Goal: Task Accomplishment & Management: Manage account settings

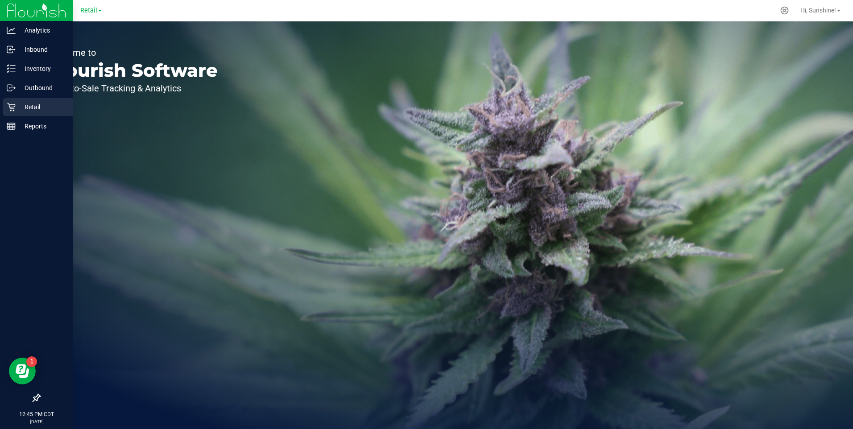
click at [14, 108] on icon at bounding box center [11, 107] width 8 height 8
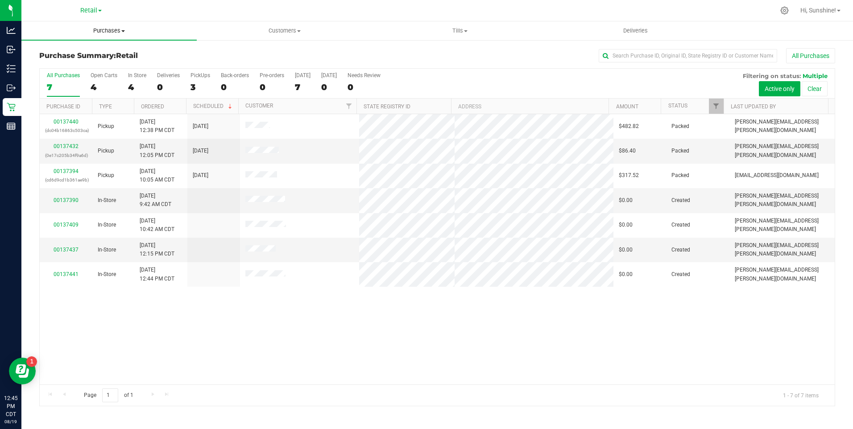
click at [108, 33] on span "Purchases" at bounding box center [108, 31] width 175 height 8
click at [294, 54] on h3 "Purchase Summary: Retail" at bounding box center [172, 56] width 266 height 8
click at [285, 37] on uib-tab-heading "Customers All customers Add a new customer All physicians" at bounding box center [284, 31] width 175 height 18
click at [255, 55] on span "All customers" at bounding box center [229, 54] width 64 height 8
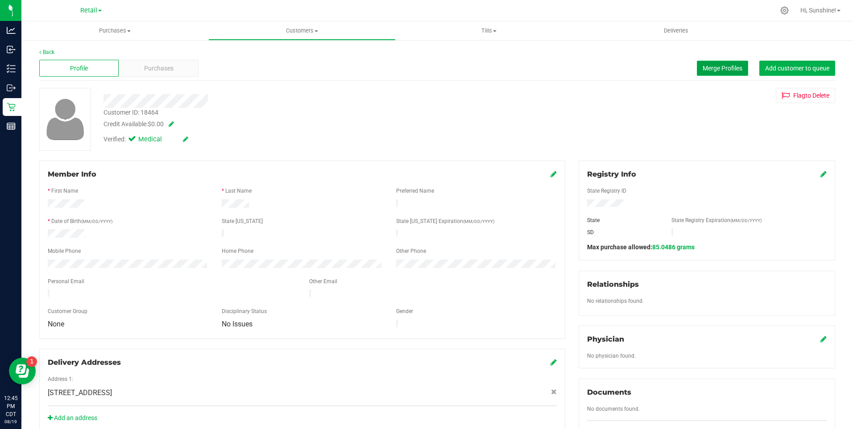
click at [710, 71] on span "Merge Profiles" at bounding box center [723, 68] width 40 height 7
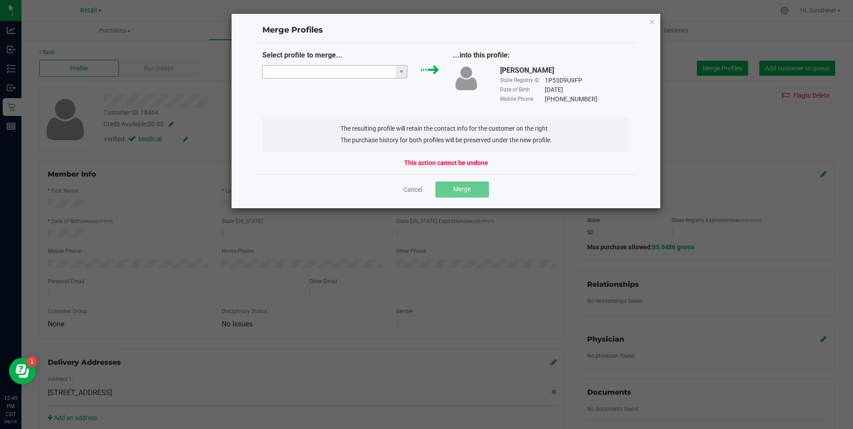
click at [354, 70] on input "NO DATA FOUND" at bounding box center [329, 72] width 133 height 12
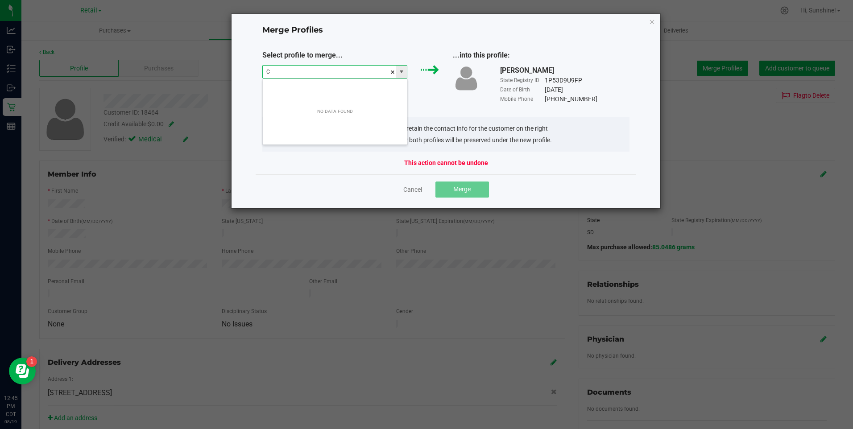
scroll to position [13, 145]
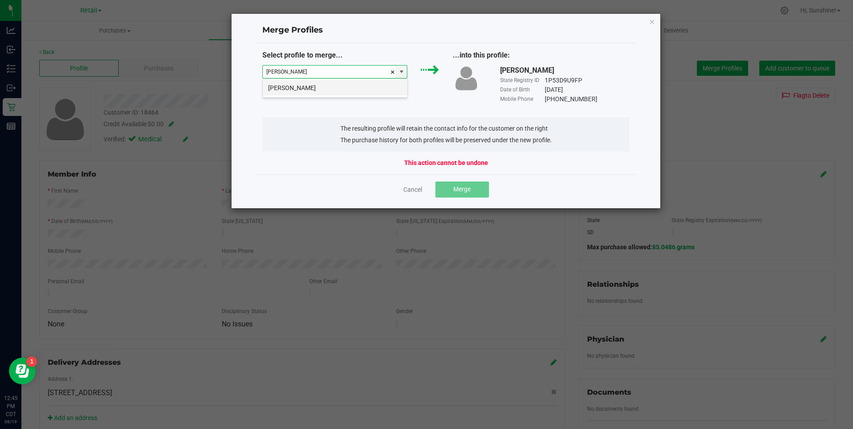
click at [320, 93] on li "[PERSON_NAME]" at bounding box center [335, 87] width 145 height 15
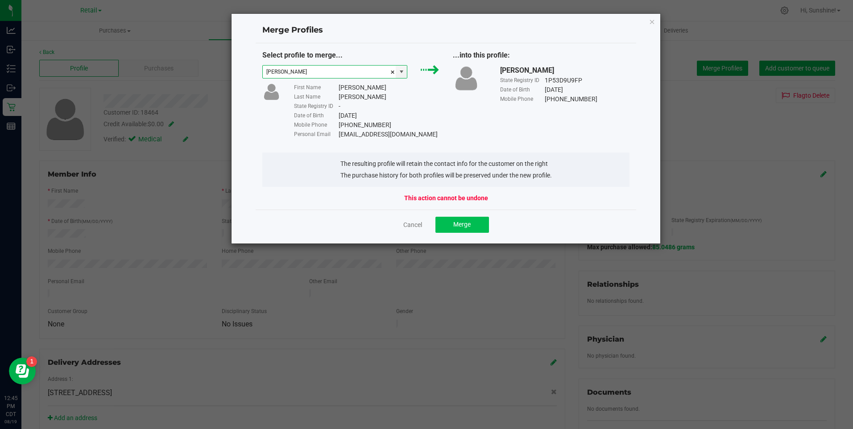
type input "[PERSON_NAME]"
click at [460, 224] on span "Merge" at bounding box center [461, 224] width 17 height 7
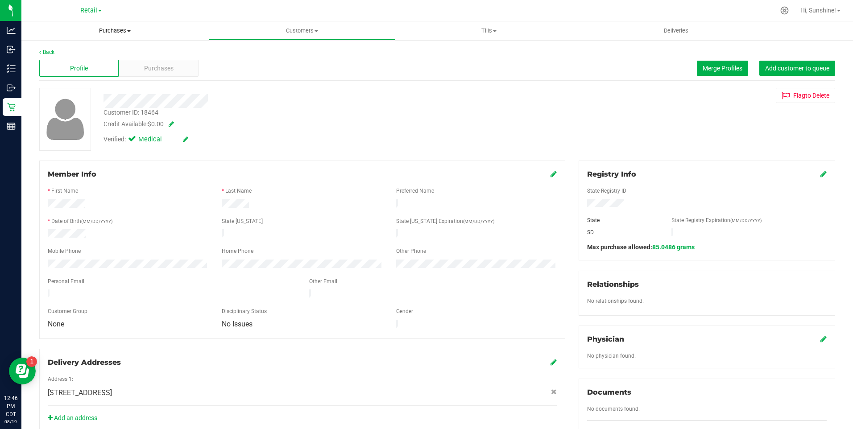
click at [104, 33] on span "Purchases" at bounding box center [114, 31] width 187 height 8
click at [104, 75] on li "All purchases" at bounding box center [114, 75] width 187 height 11
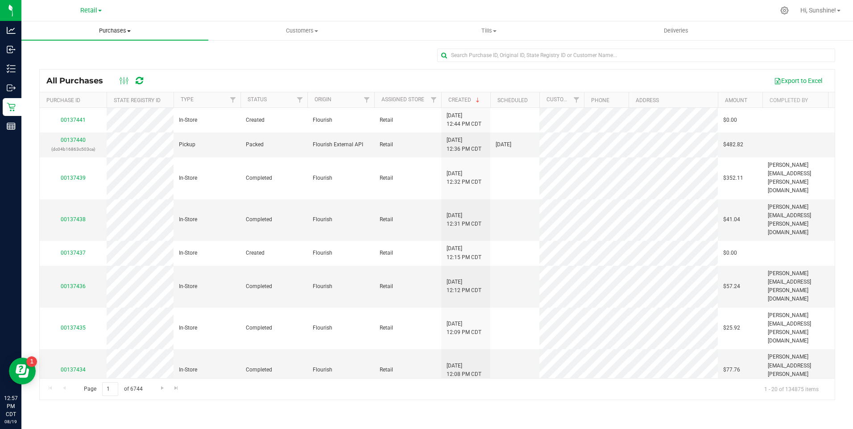
click at [120, 33] on span "Purchases" at bounding box center [114, 31] width 187 height 8
click at [104, 75] on li "All purchases" at bounding box center [114, 75] width 187 height 11
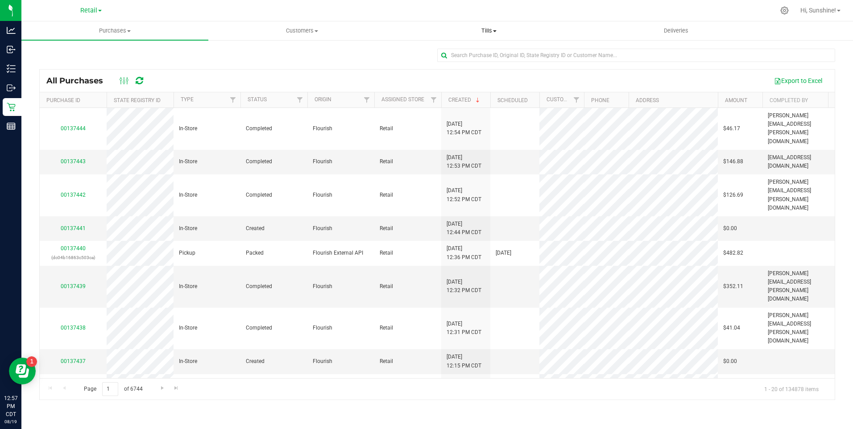
click at [495, 29] on span "Tills" at bounding box center [489, 31] width 186 height 8
click at [438, 52] on span "Manage tills" at bounding box center [426, 54] width 60 height 8
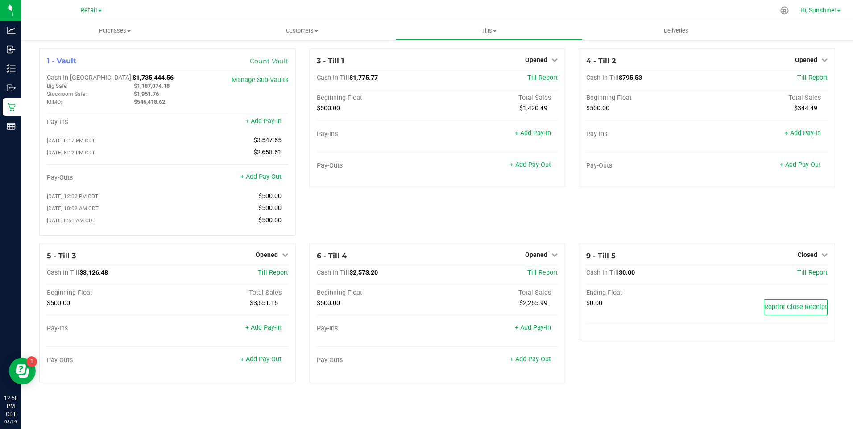
click at [818, 12] on span "Hi, Sunshine!" at bounding box center [819, 10] width 36 height 7
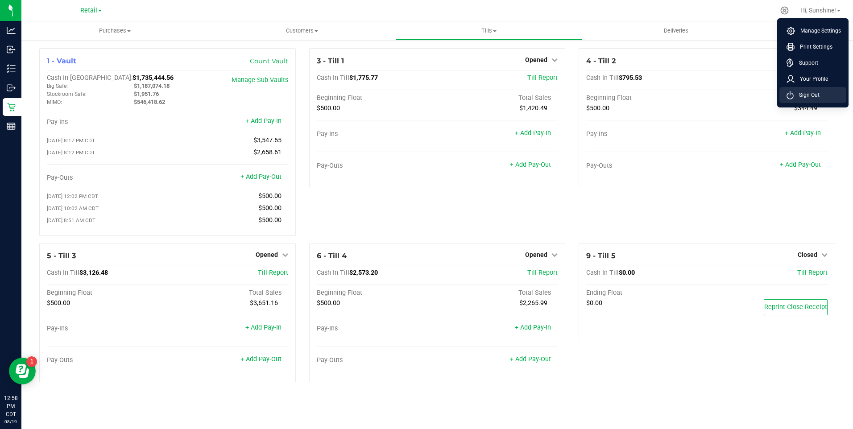
click at [814, 94] on span "Sign Out" at bounding box center [807, 95] width 26 height 9
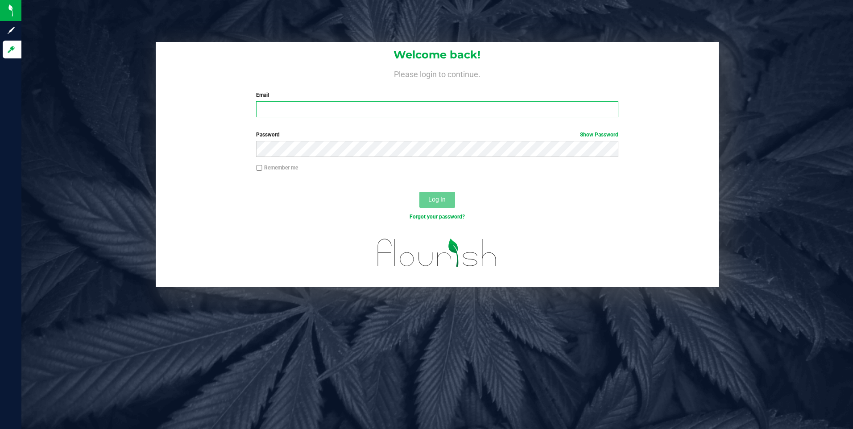
click at [366, 112] on input "Email" at bounding box center [437, 109] width 362 height 16
type input "[EMAIL_ADDRESS][DOMAIN_NAME]"
click at [434, 201] on span "Log In" at bounding box center [436, 199] width 17 height 7
